Goal: Transaction & Acquisition: Purchase product/service

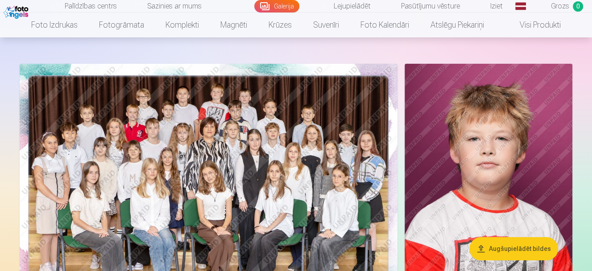
scroll to position [56, 0]
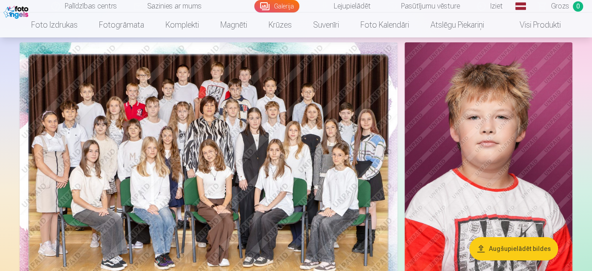
click at [219, 152] on img at bounding box center [209, 168] width 378 height 252
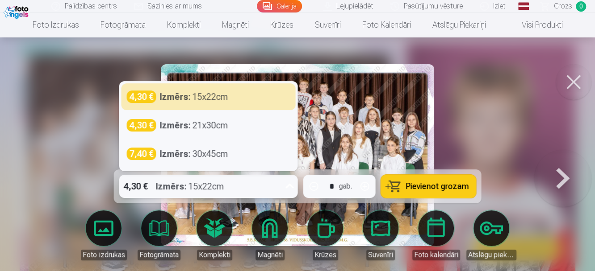
click at [292, 186] on icon at bounding box center [290, 186] width 14 height 14
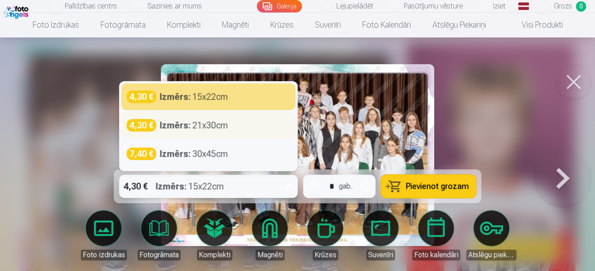
click at [244, 132] on div "4,30 € Izmērs : 21x30cm" at bounding box center [208, 125] width 174 height 27
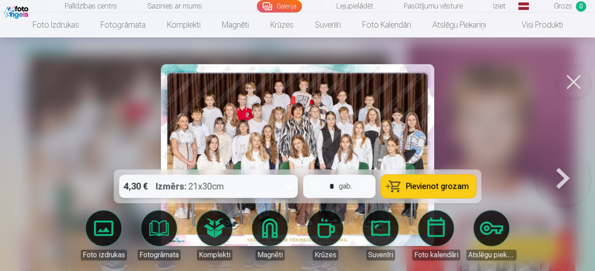
click at [290, 186] on icon at bounding box center [290, 186] width 14 height 14
click at [466, 106] on div at bounding box center [297, 135] width 595 height 271
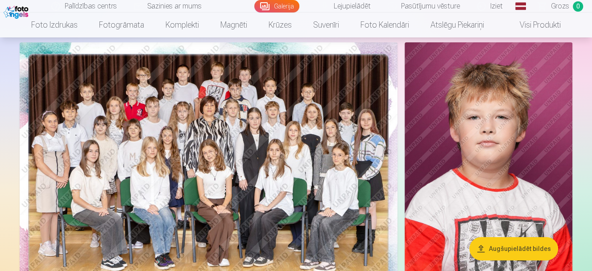
drag, startPoint x: 485, startPoint y: 4, endPoint x: 16, endPoint y: 18, distance: 469.7
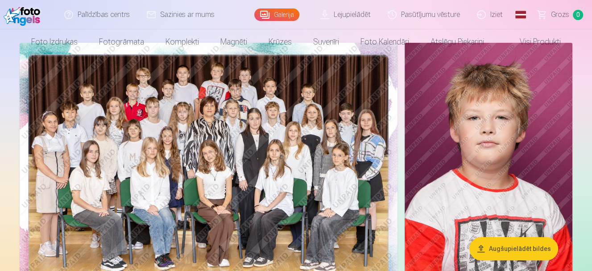
scroll to position [56, 0]
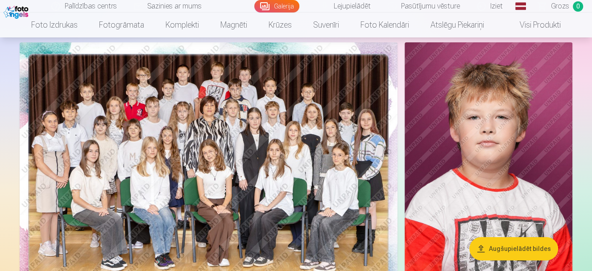
click at [280, 173] on img at bounding box center [209, 168] width 378 height 252
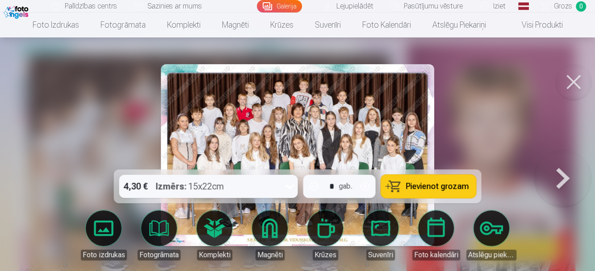
click at [289, 184] on icon at bounding box center [290, 186] width 14 height 14
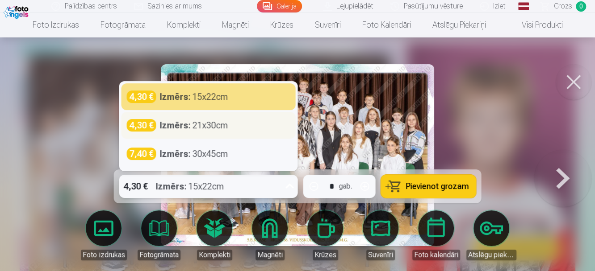
click at [258, 132] on div "4,30 € Izmērs : 21x30cm" at bounding box center [208, 125] width 174 height 27
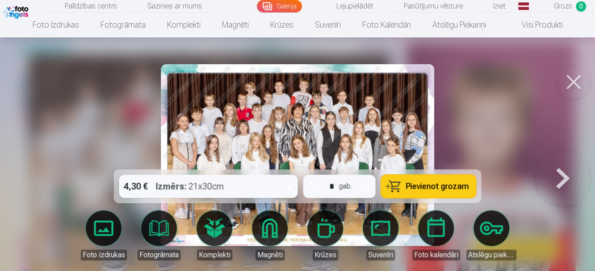
click at [418, 187] on span "Pievienot grozam" at bounding box center [437, 187] width 63 height 8
click at [574, 86] on button at bounding box center [573, 82] width 36 height 36
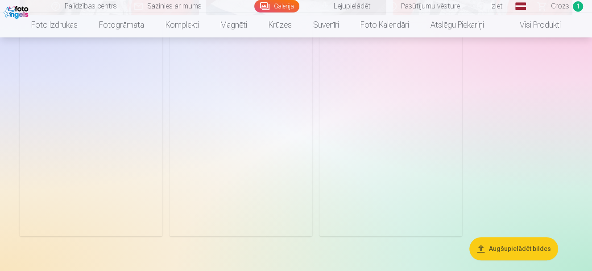
scroll to position [614, 0]
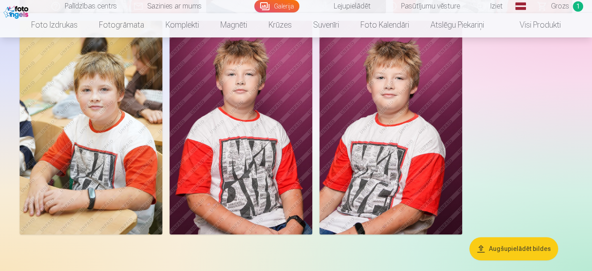
click at [116, 165] on img at bounding box center [91, 128] width 143 height 214
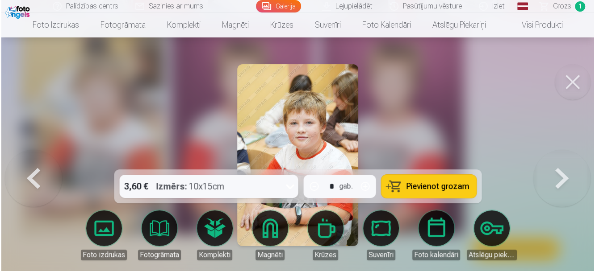
scroll to position [615, 0]
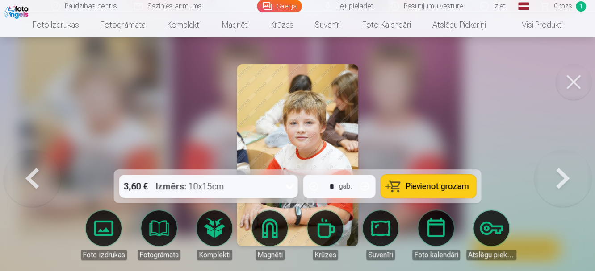
click at [420, 186] on span "Pievienot grozam" at bounding box center [437, 187] width 63 height 8
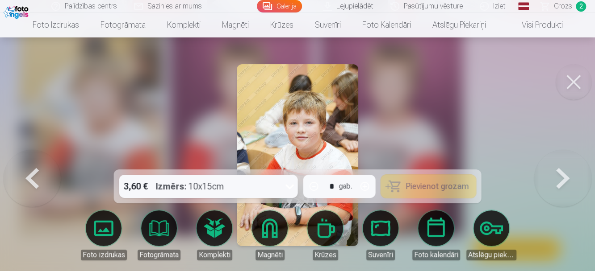
click at [567, 80] on button at bounding box center [573, 82] width 36 height 36
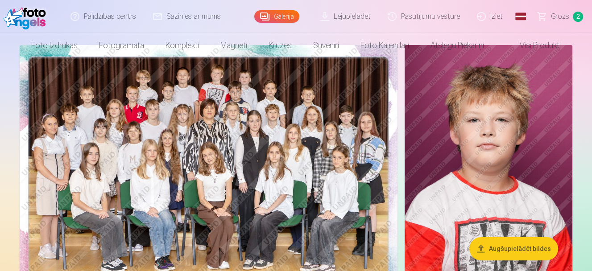
scroll to position [56, 0]
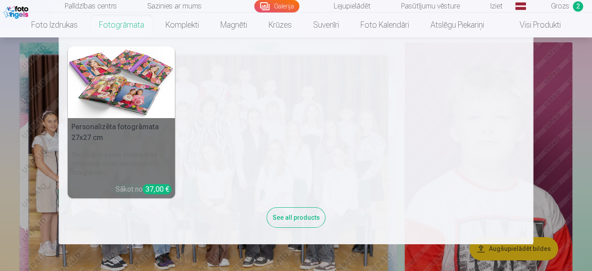
click at [11, 91] on nav "Personalizēta fotogrāmata 27x27 cm Saglabājiet savas visdārgākās atmiņas ar mūs…" at bounding box center [296, 140] width 592 height 207
click at [26, 60] on nav "Personalizēta fotogrāmata 27x27 cm Saglabājiet savas visdārgākās atmiņas ar mūs…" at bounding box center [296, 140] width 592 height 207
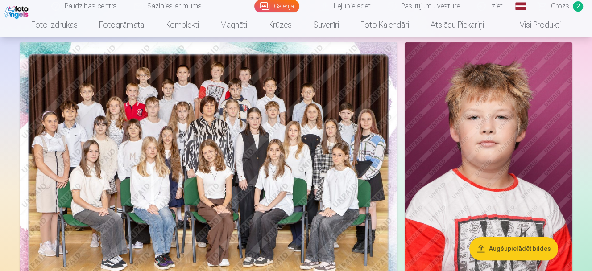
click at [477, 191] on img at bounding box center [489, 168] width 168 height 252
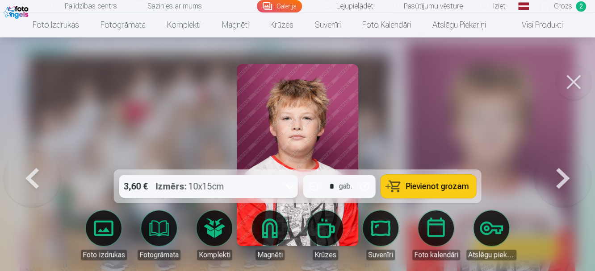
click at [417, 185] on span "Pievienot grozam" at bounding box center [437, 187] width 63 height 8
click at [403, 145] on div at bounding box center [297, 135] width 595 height 271
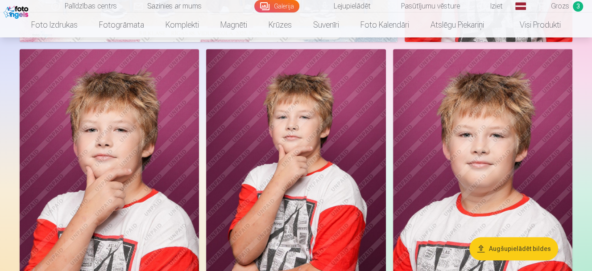
scroll to position [335, 0]
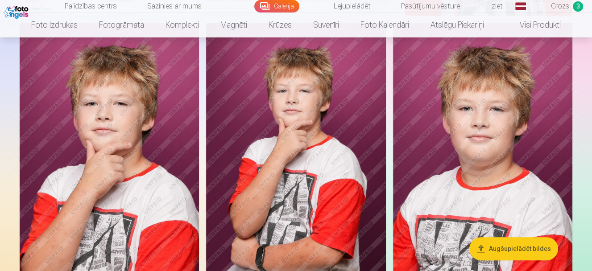
click at [181, 168] on img at bounding box center [109, 158] width 179 height 270
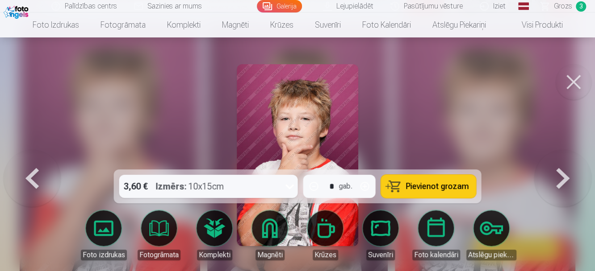
click at [397, 185] on button "Pievienot grozam" at bounding box center [428, 186] width 95 height 23
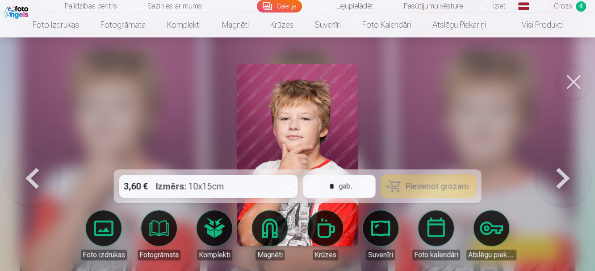
click at [379, 147] on div at bounding box center [297, 135] width 595 height 271
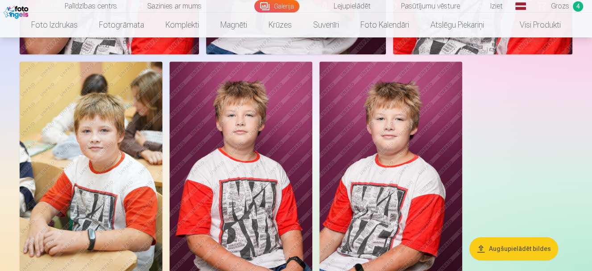
scroll to position [558, 0]
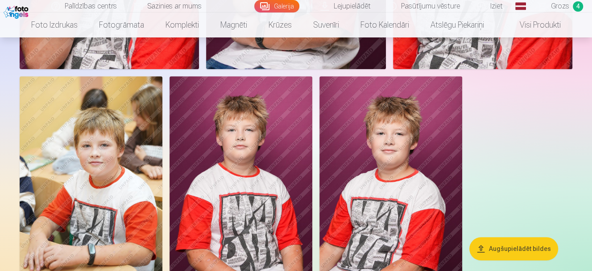
drag, startPoint x: 133, startPoint y: 162, endPoint x: 9, endPoint y: 173, distance: 123.7
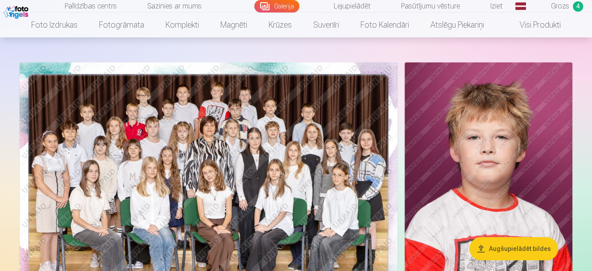
scroll to position [0, 0]
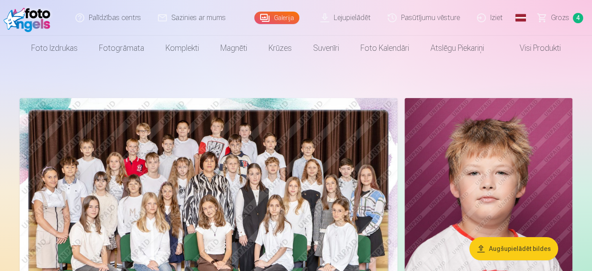
click at [557, 18] on span "Grozs" at bounding box center [560, 17] width 18 height 11
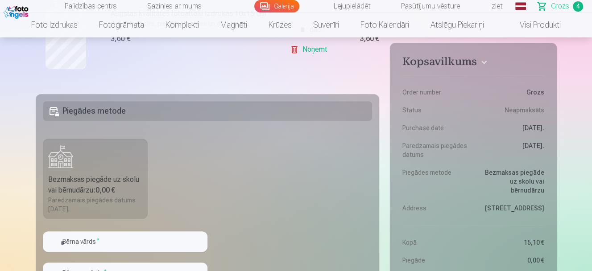
scroll to position [502, 0]
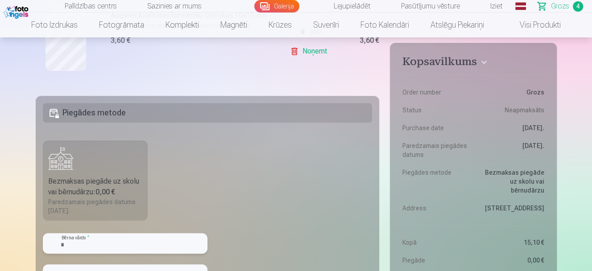
click at [142, 237] on input "text" at bounding box center [125, 243] width 165 height 21
type input "*******"
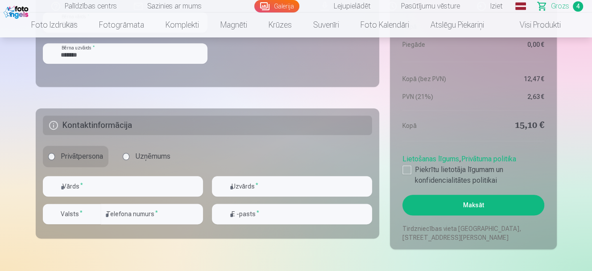
scroll to position [725, 0]
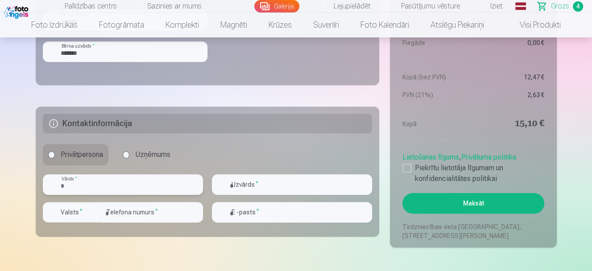
click at [110, 184] on input "text" at bounding box center [123, 185] width 160 height 21
type input "**********"
type input "*******"
type input "********"
type input "**********"
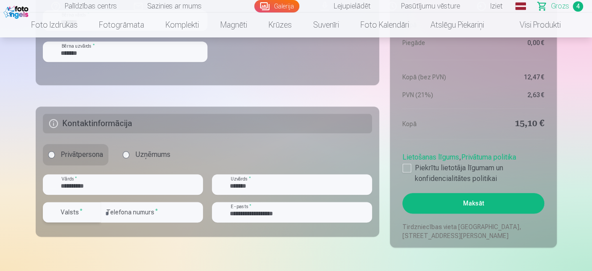
click at [91, 212] on div "button" at bounding box center [93, 212] width 11 height 11
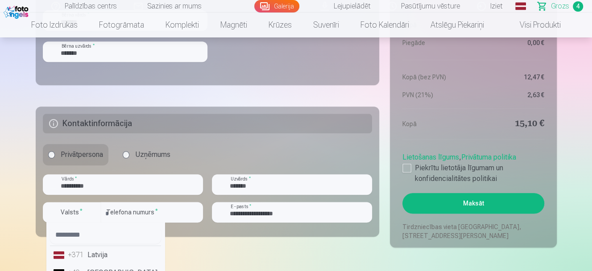
click at [86, 254] on div "+371" at bounding box center [77, 255] width 18 height 11
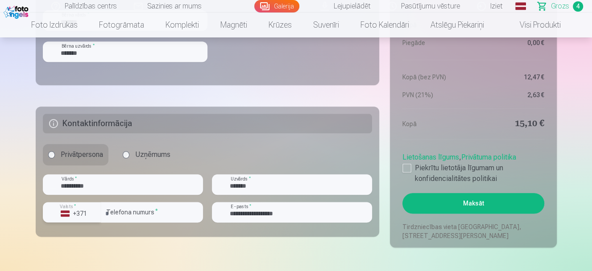
scroll to position [781, 0]
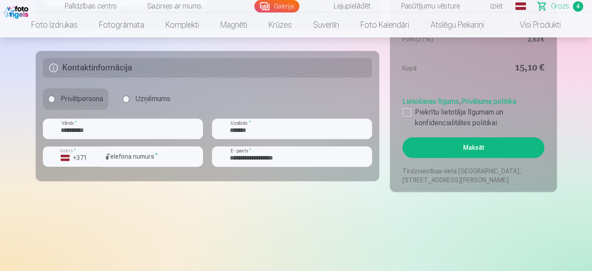
click at [476, 148] on button "Maksāt" at bounding box center [473, 147] width 141 height 21
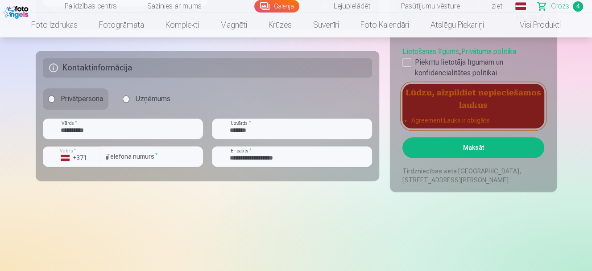
click at [74, 95] on label "Privātpersona" at bounding box center [76, 98] width 66 height 21
click at [407, 66] on div at bounding box center [407, 62] width 9 height 9
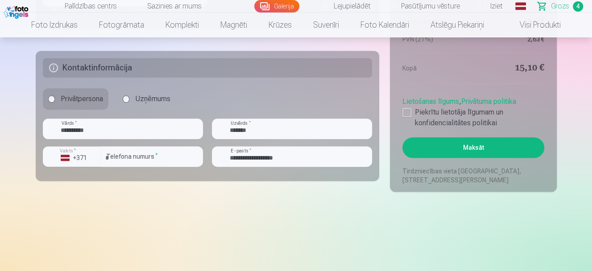
click at [453, 146] on button "Maksāt" at bounding box center [473, 147] width 141 height 21
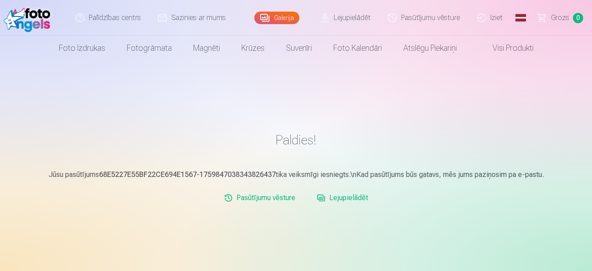
click at [496, 22] on link "Iziet" at bounding box center [490, 18] width 43 height 36
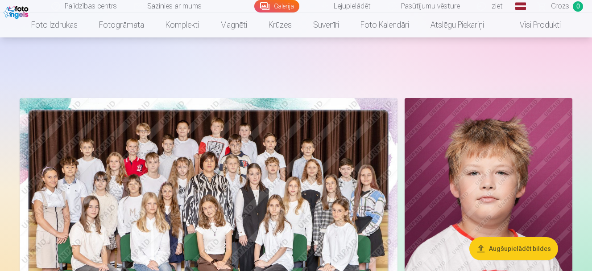
scroll to position [56, 0]
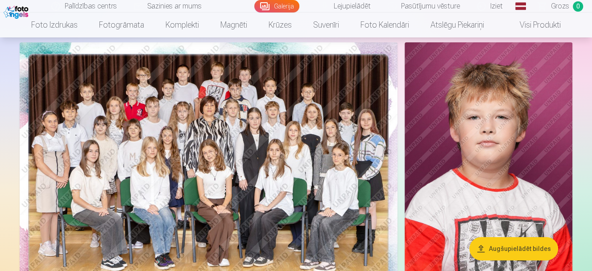
click at [499, 5] on link "Iziet" at bounding box center [490, 6] width 43 height 12
